Goal: Information Seeking & Learning: Learn about a topic

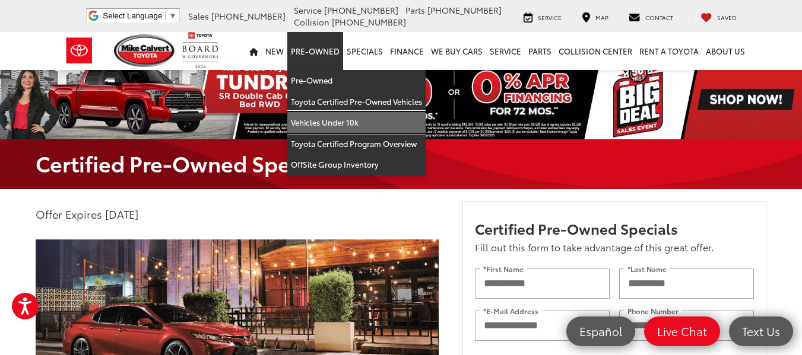
click at [340, 125] on link "Vehicles Under 10k" at bounding box center [356, 122] width 138 height 21
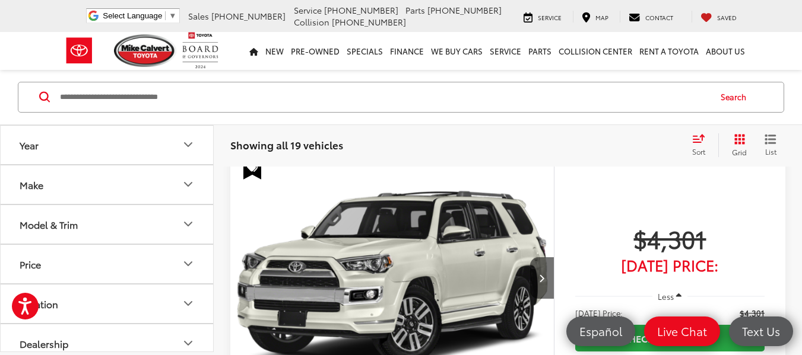
scroll to position [132, 0]
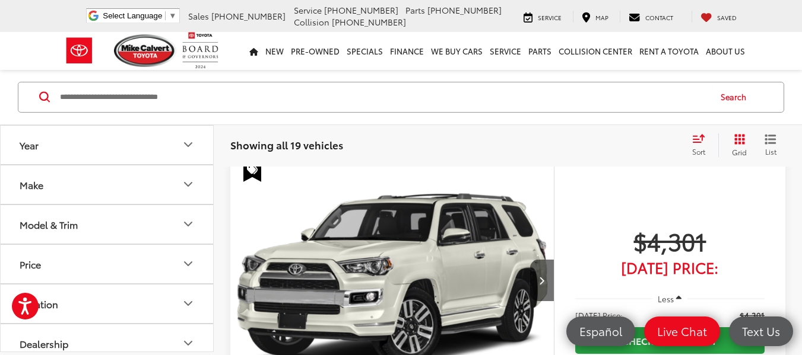
click at [377, 196] on img "2018 Toyota 4Runner Limited 0" at bounding box center [392, 282] width 325 height 244
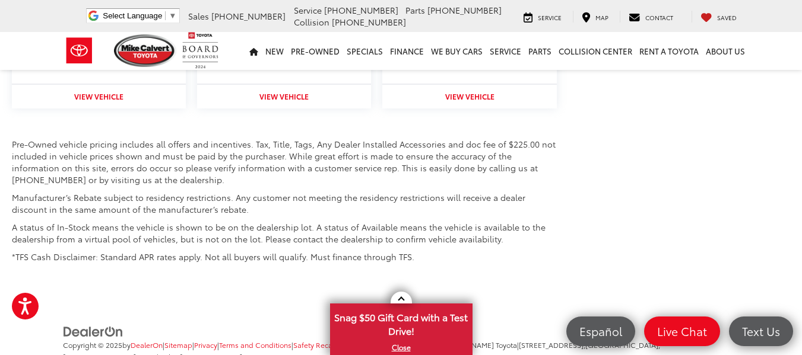
scroll to position [1484, 0]
click at [377, 222] on p "A status of In-Stock means the vehicle is shown to be on the dealership lot. A …" at bounding box center [284, 234] width 545 height 24
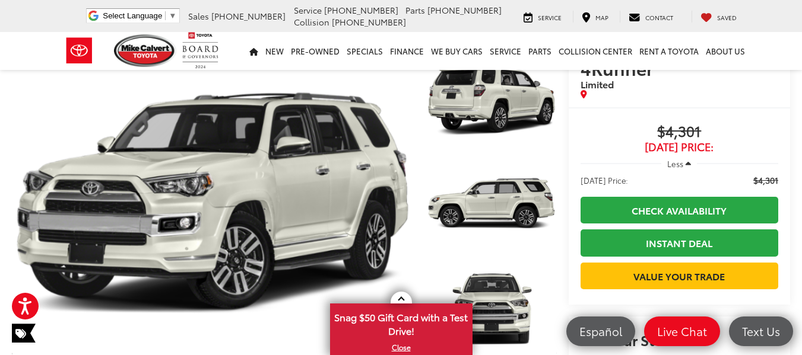
scroll to position [0, 0]
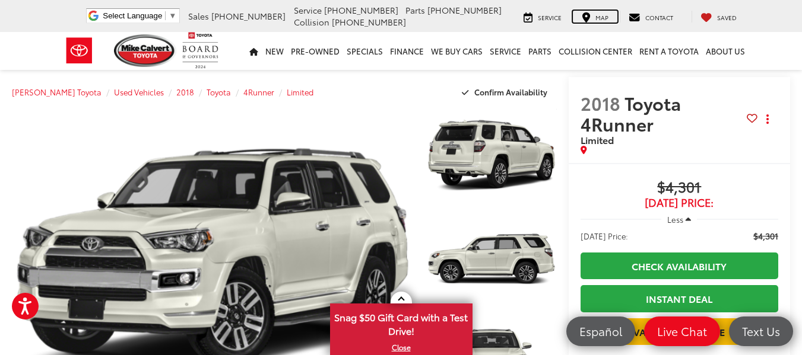
click at [596, 18] on div "Map" at bounding box center [595, 17] width 45 height 12
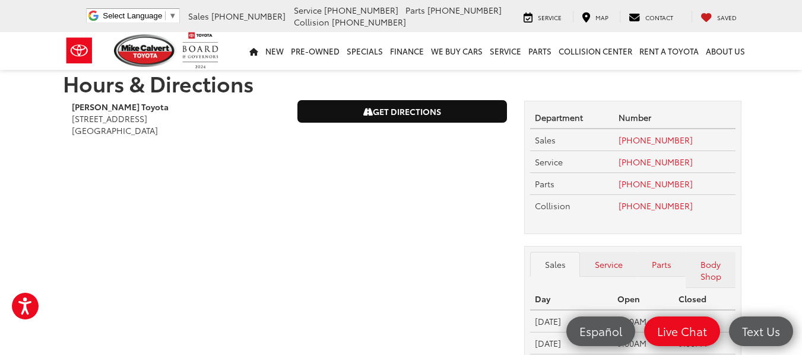
click at [383, 107] on link "Get Directions" at bounding box center [402, 111] width 208 height 21
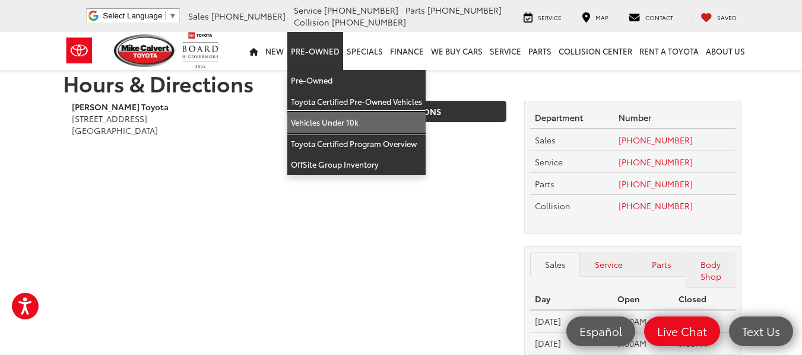
click at [341, 116] on link "Vehicles Under 10k" at bounding box center [356, 122] width 138 height 21
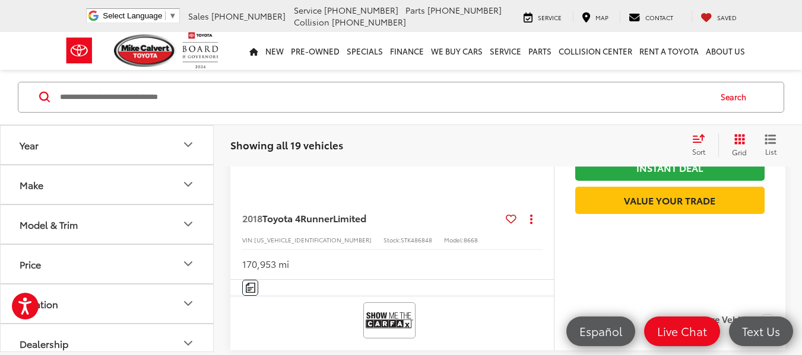
scroll to position [338, 0]
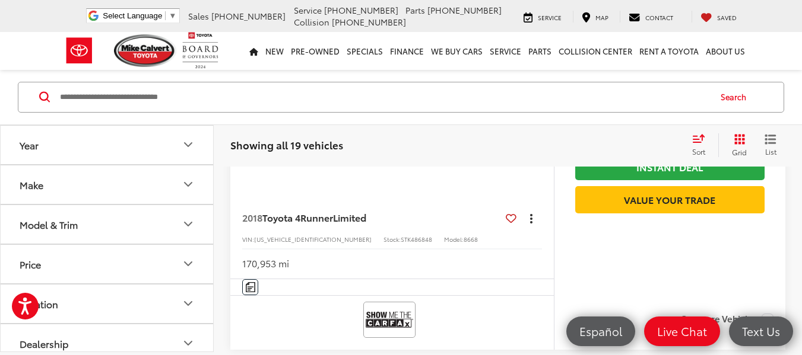
click at [533, 214] on button "Actions" at bounding box center [531, 218] width 21 height 21
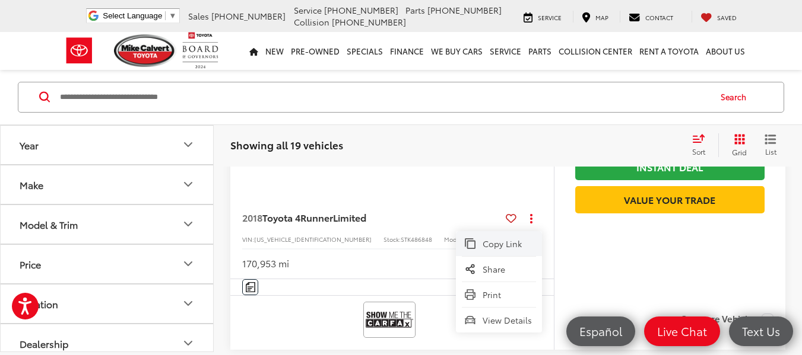
click at [500, 238] on span "Copy Link" at bounding box center [507, 244] width 50 height 12
click at [552, 151] on div "Showing all 19 vehicles Clear All + 0" at bounding box center [456, 145] width 452 height 12
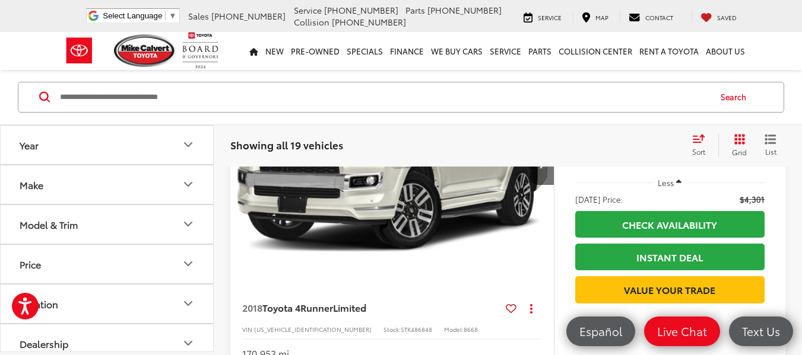
scroll to position [298, 0]
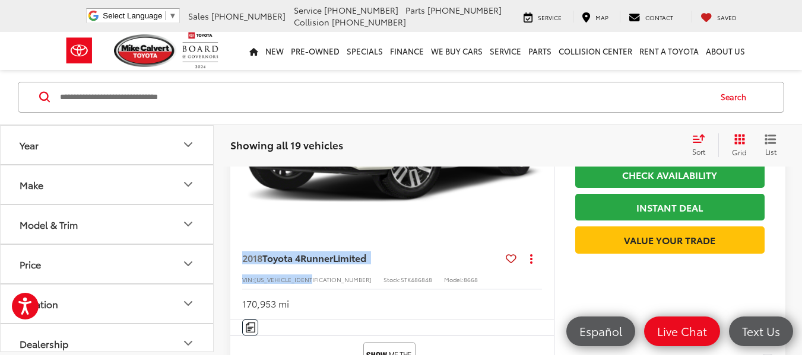
drag, startPoint x: 314, startPoint y: 281, endPoint x: 242, endPoint y: 265, distance: 73.4
click at [242, 265] on div "2018 Toyota 4Runner Limited Copy Link Share Print View Details VIN: [US_VEHICLE…" at bounding box center [391, 277] width 323 height 83
copy div "2018 Toyota 4Runner Limited Copy Link Share Print View Details VIN: [US_VEHICLE…"
click at [242, 265] on div "2018 Toyota 4Runner Limited Copy Link Share Print View Details VIN: [US_VEHICLE…" at bounding box center [391, 277] width 323 height 83
